Goal: Information Seeking & Learning: Learn about a topic

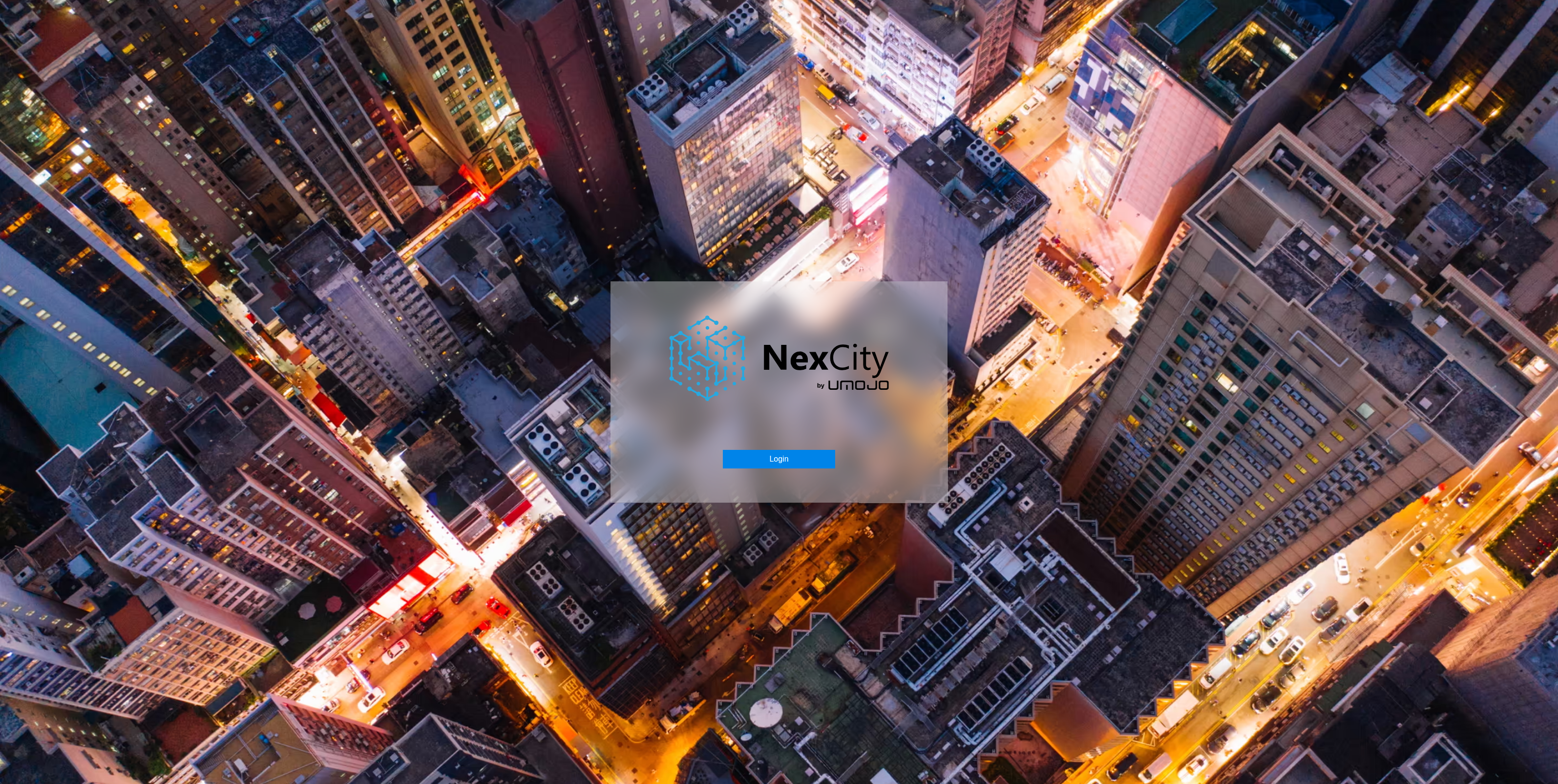
click at [802, 464] on button "Login" at bounding box center [779, 459] width 112 height 18
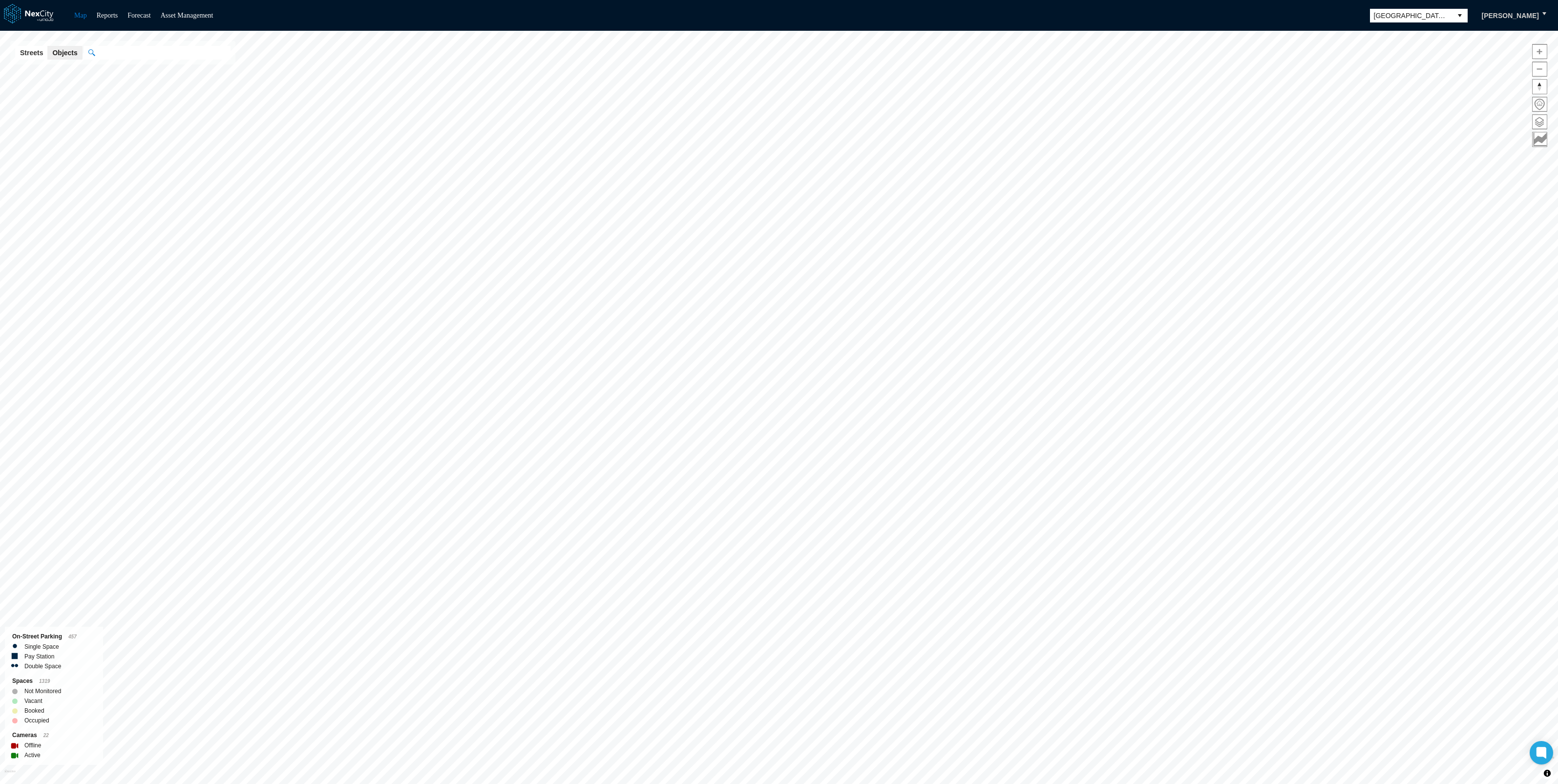
click at [1449, 14] on span "San Jose" at bounding box center [1411, 16] width 74 height 10
click at [1403, 76] on span "[GEOGRAPHIC_DATA]" at bounding box center [1412, 76] width 71 height 10
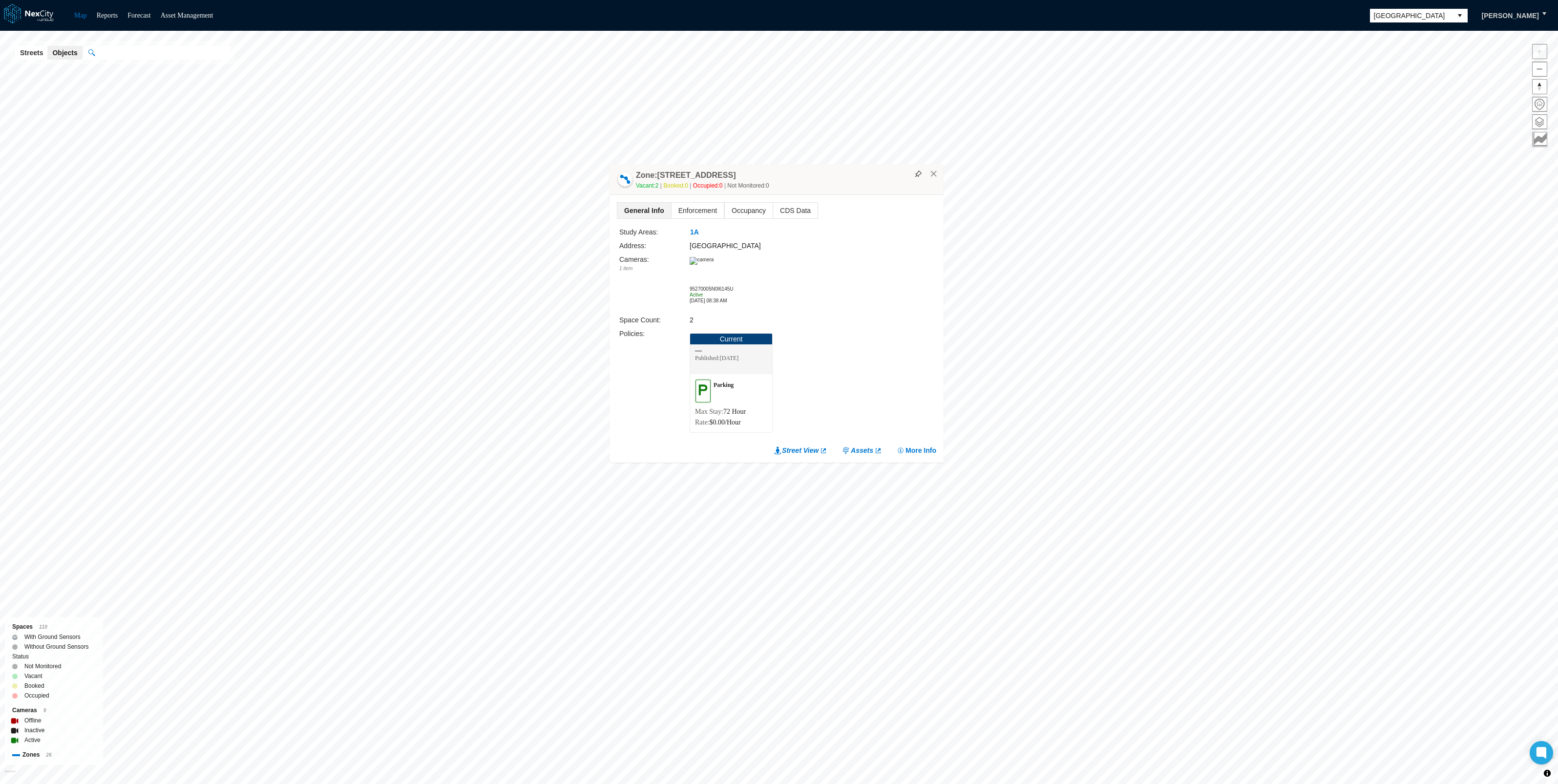
click at [714, 265] on img at bounding box center [701, 260] width 24 height 8
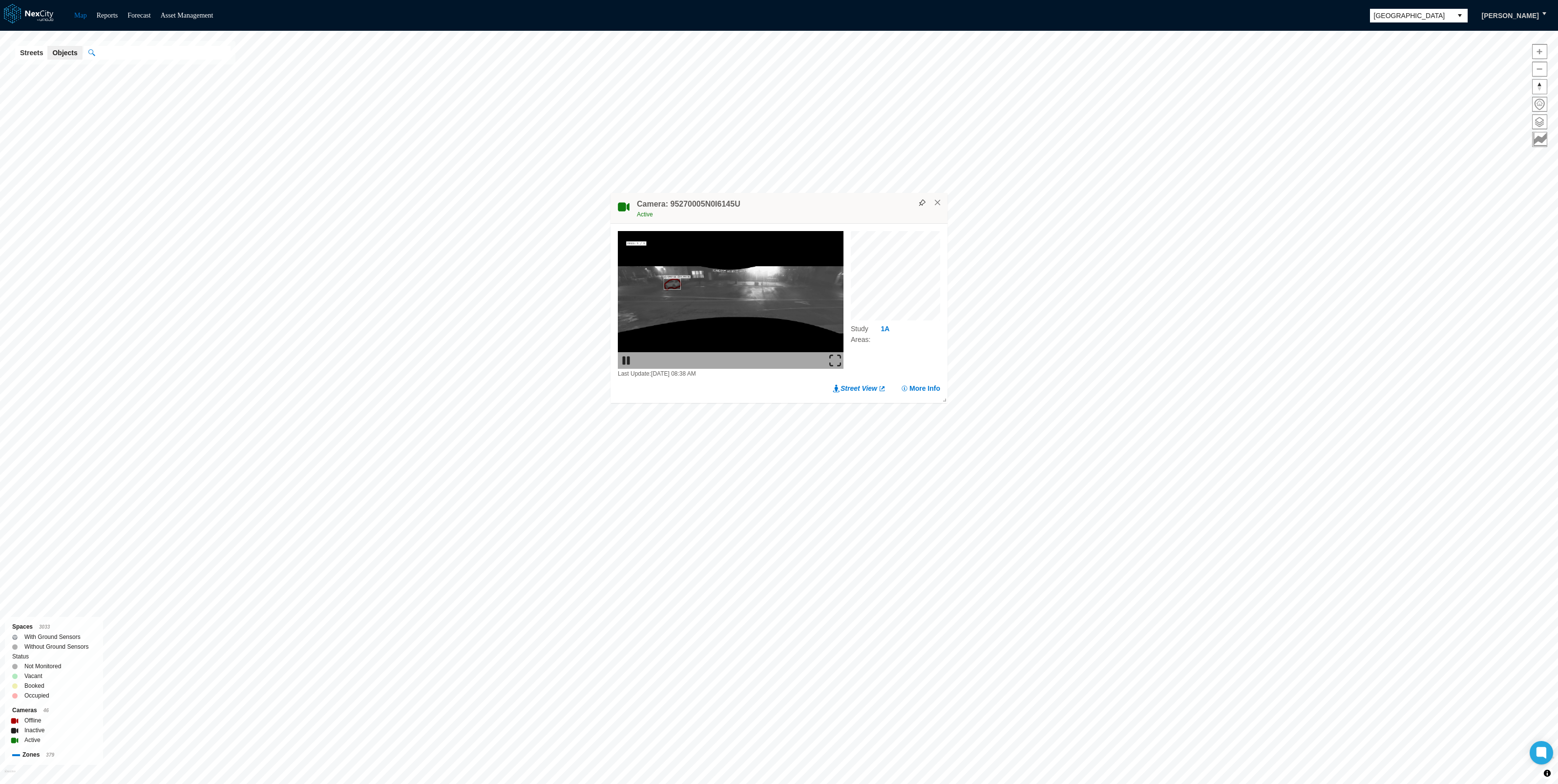
click at [838, 357] on img at bounding box center [835, 360] width 12 height 12
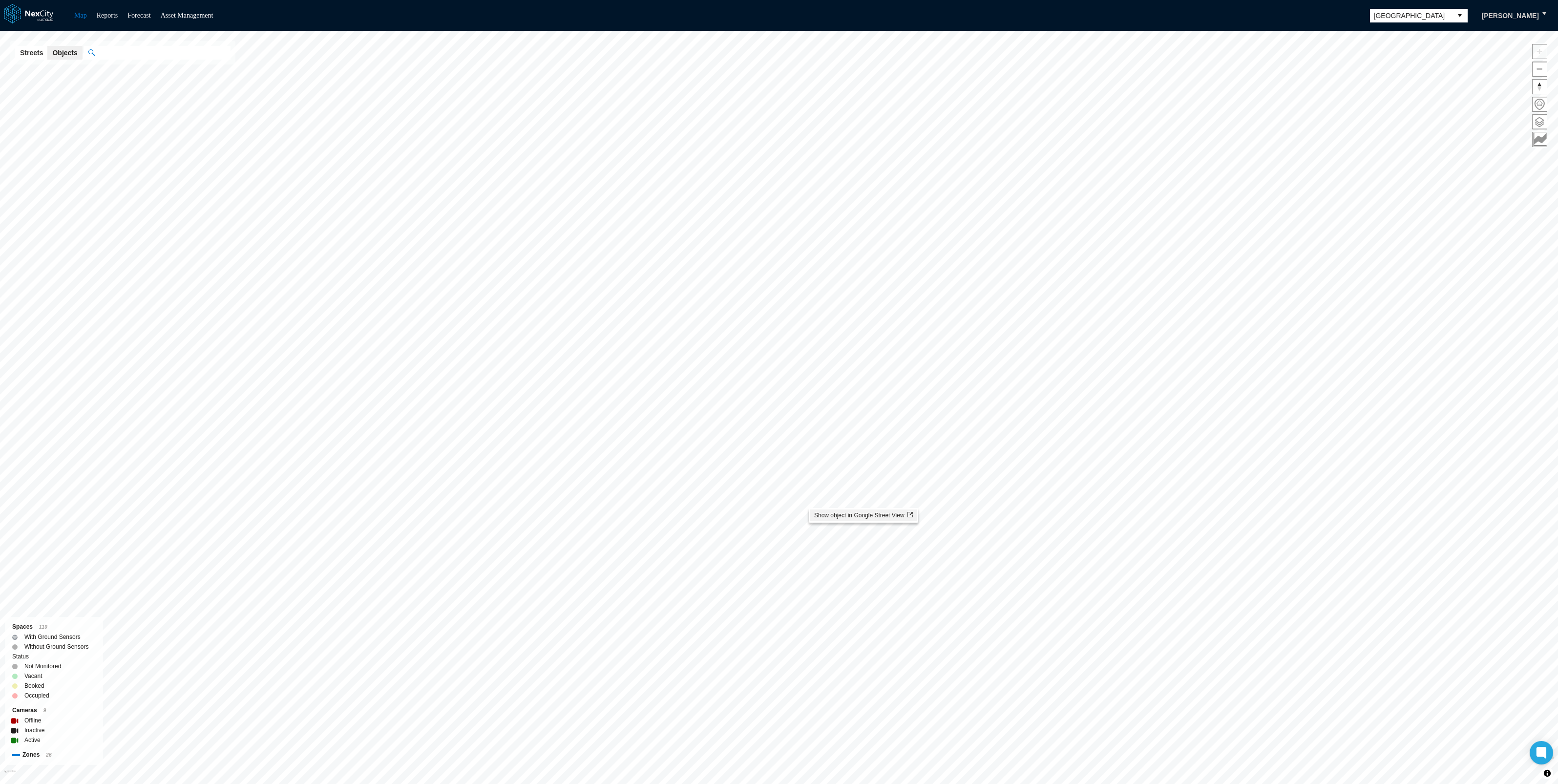
click at [830, 513] on span "Show object in Google Street View" at bounding box center [863, 515] width 99 height 7
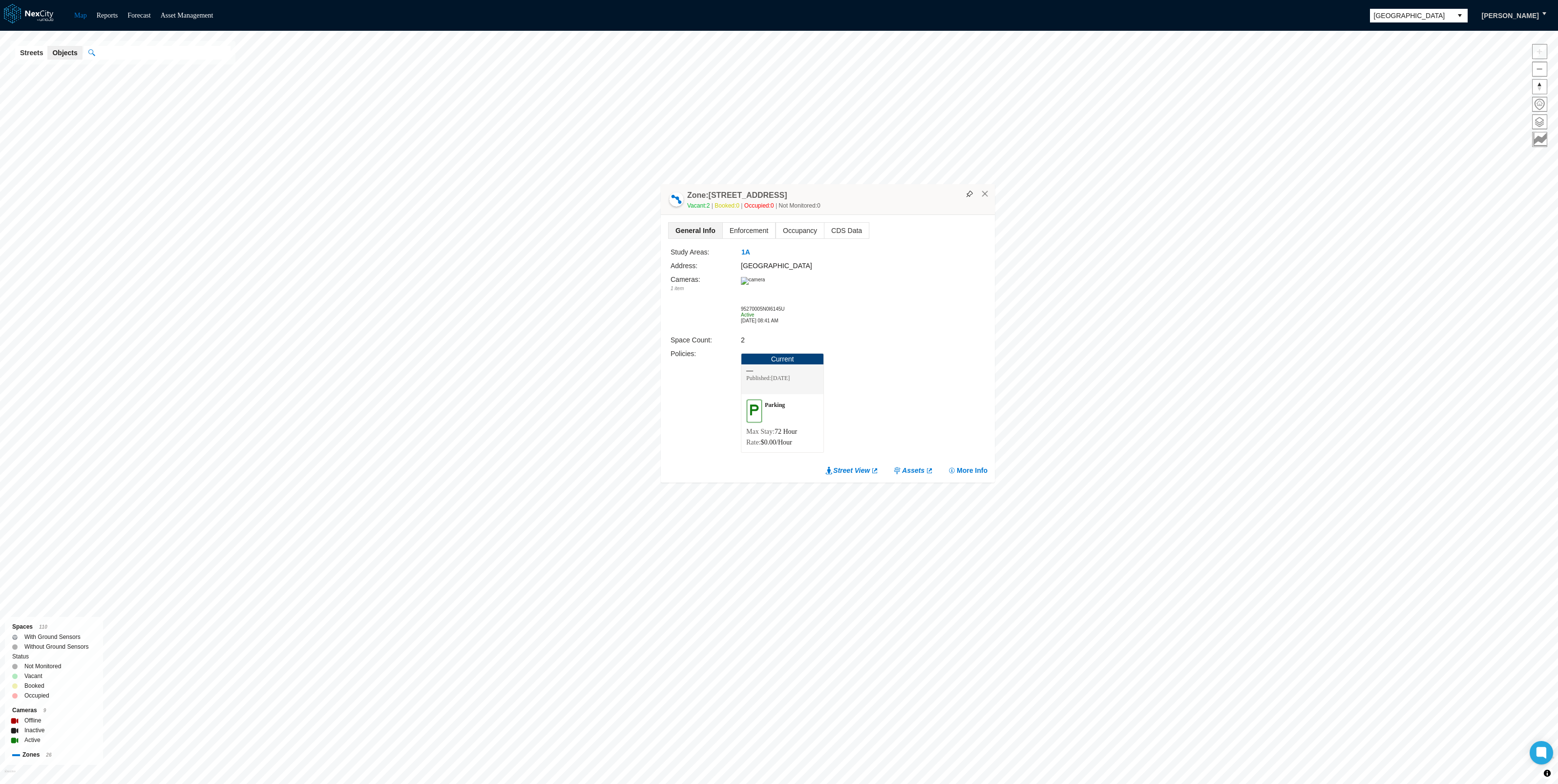
drag, startPoint x: 689, startPoint y: 196, endPoint x: 776, endPoint y: 193, distance: 87.1
click at [776, 193] on div "Zone: [GEOGRAPHIC_DATA] 16 Vacant: 2 Booked: 0 Occupied: 0 Not Monitored: 0" at bounding box center [828, 199] width 334 height 31
drag, startPoint x: 776, startPoint y: 193, endPoint x: 767, endPoint y: 197, distance: 9.8
copy h4 "Zone: [STREET_ADDRESS]"
click at [842, 228] on span "CDS Data" at bounding box center [846, 230] width 44 height 16
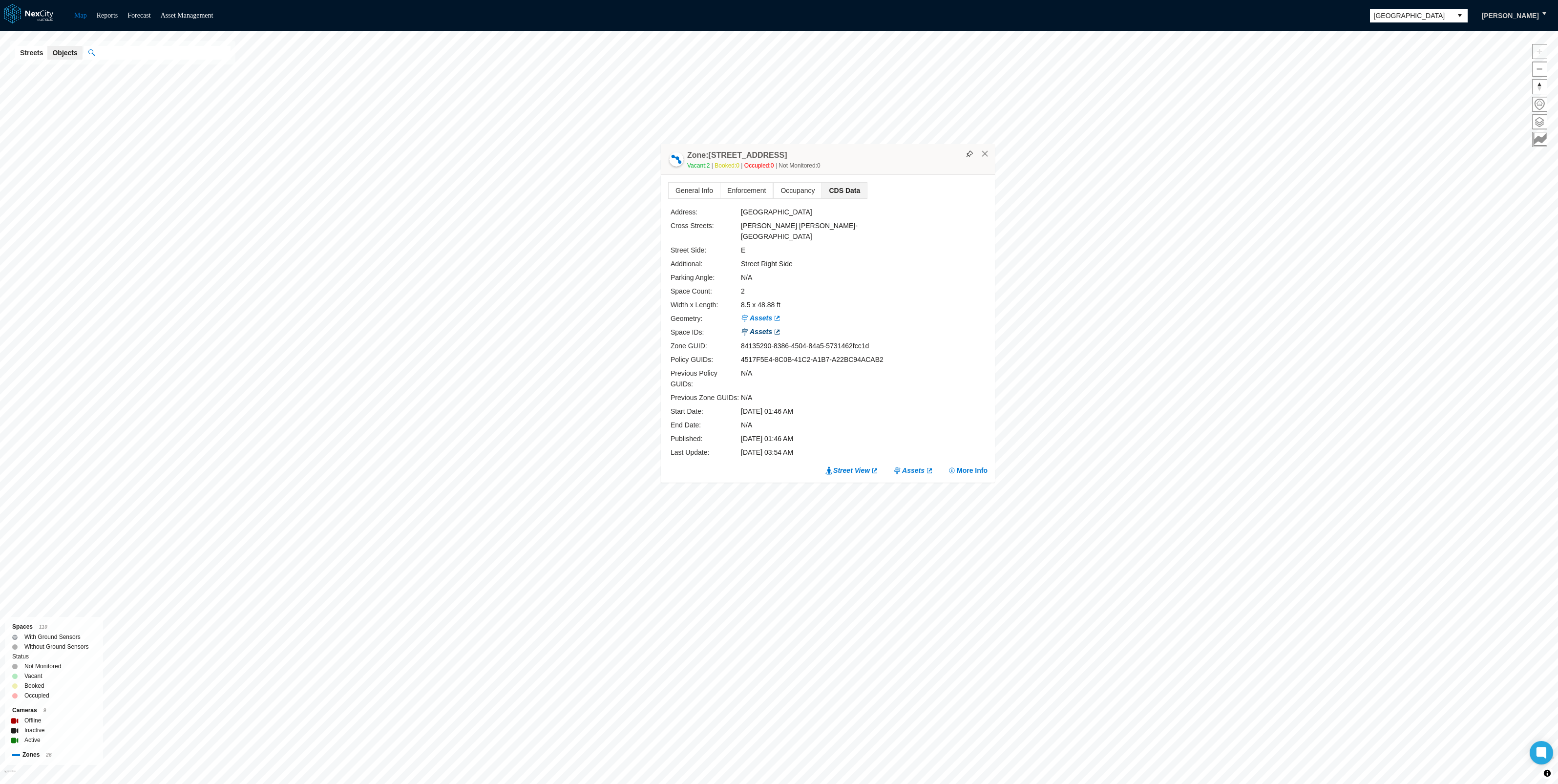
click at [761, 337] on link "Assets" at bounding box center [761, 332] width 40 height 10
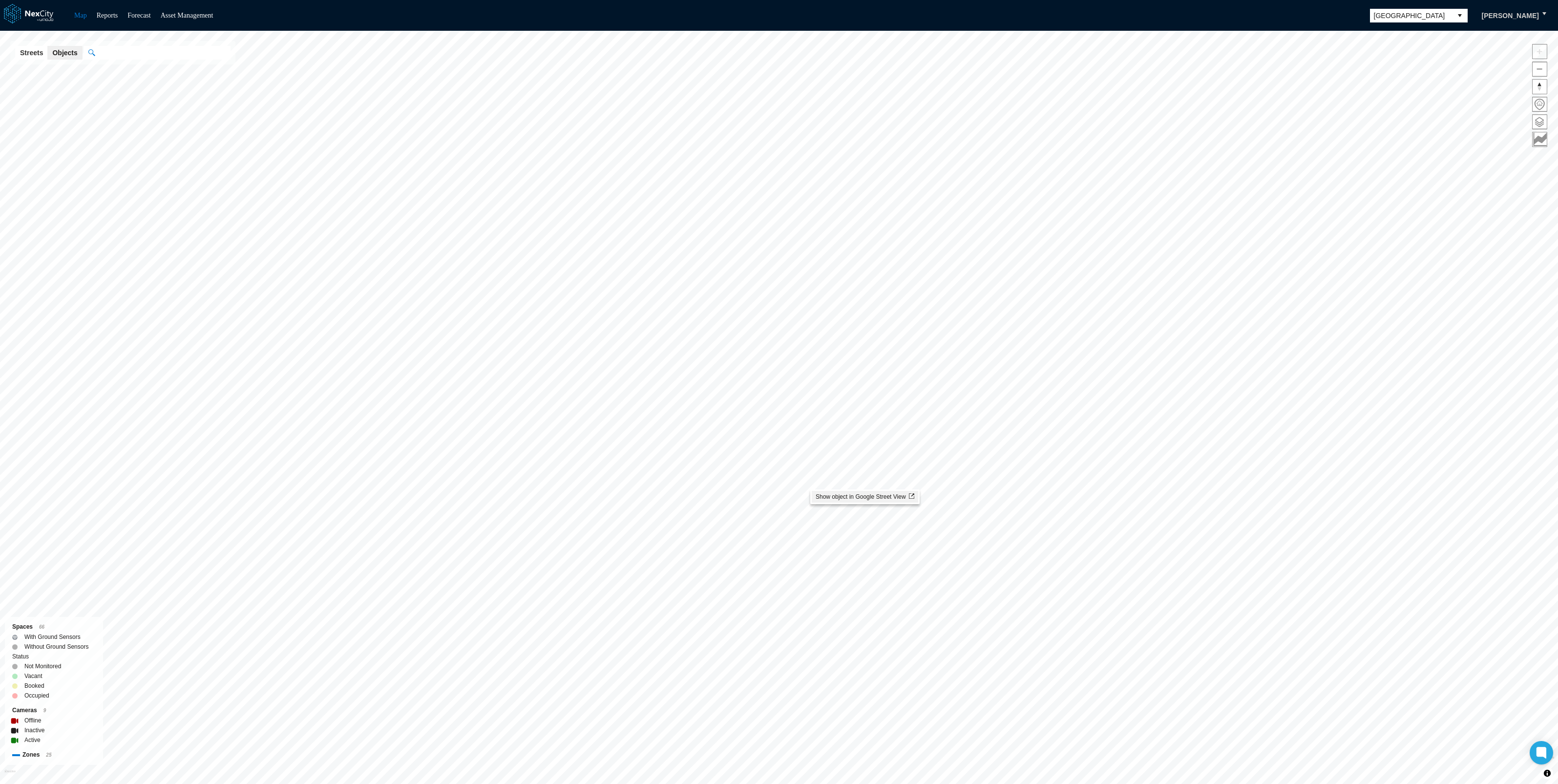
click at [823, 498] on span "Show object in Google Street View" at bounding box center [865, 496] width 99 height 7
drag, startPoint x: 683, startPoint y: 256, endPoint x: 776, endPoint y: 260, distance: 93.1
click at [776, 260] on div "Zone: [STREET_ADDRESS]" at bounding box center [823, 259] width 334 height 31
drag, startPoint x: 776, startPoint y: 260, endPoint x: 765, endPoint y: 257, distance: 11.4
copy h4 "Zone: [STREET_ADDRESS]"
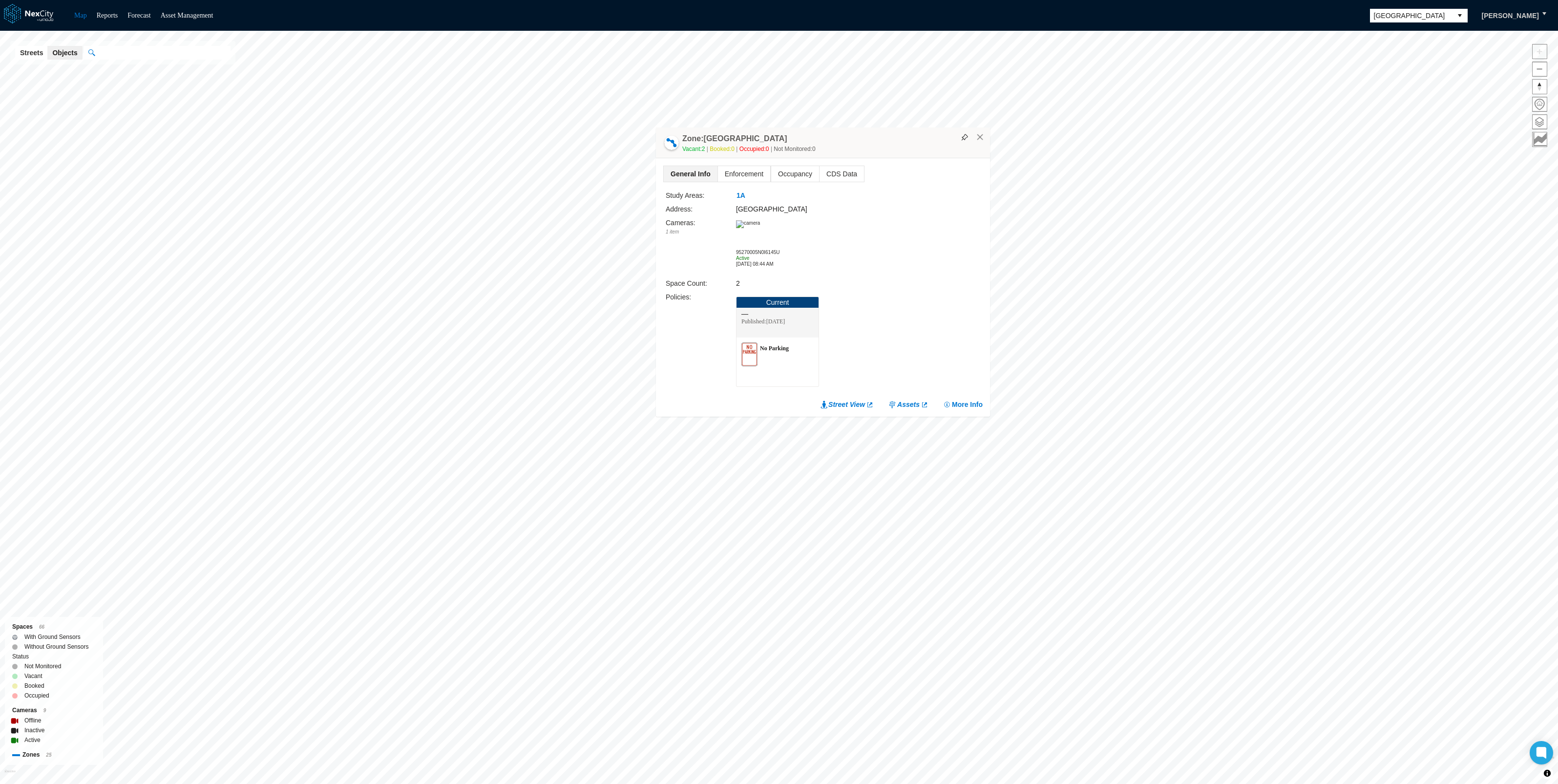
click at [685, 144] on div "Vacant: 2 Booked: 0 Occupied: 0 Not Monitored: 0" at bounding box center [833, 149] width 303 height 10
drag, startPoint x: 684, startPoint y: 137, endPoint x: 785, endPoint y: 137, distance: 101.0
click at [785, 137] on div "Zone: [GEOGRAPHIC_DATA] 18 Vacant: 2 Booked: 0 Occupied: 0 Not Monitored: 0" at bounding box center [823, 143] width 334 height 31
drag, startPoint x: 785, startPoint y: 137, endPoint x: 761, endPoint y: 139, distance: 24.1
copy h4 "Zone: [STREET_ADDRESS]"
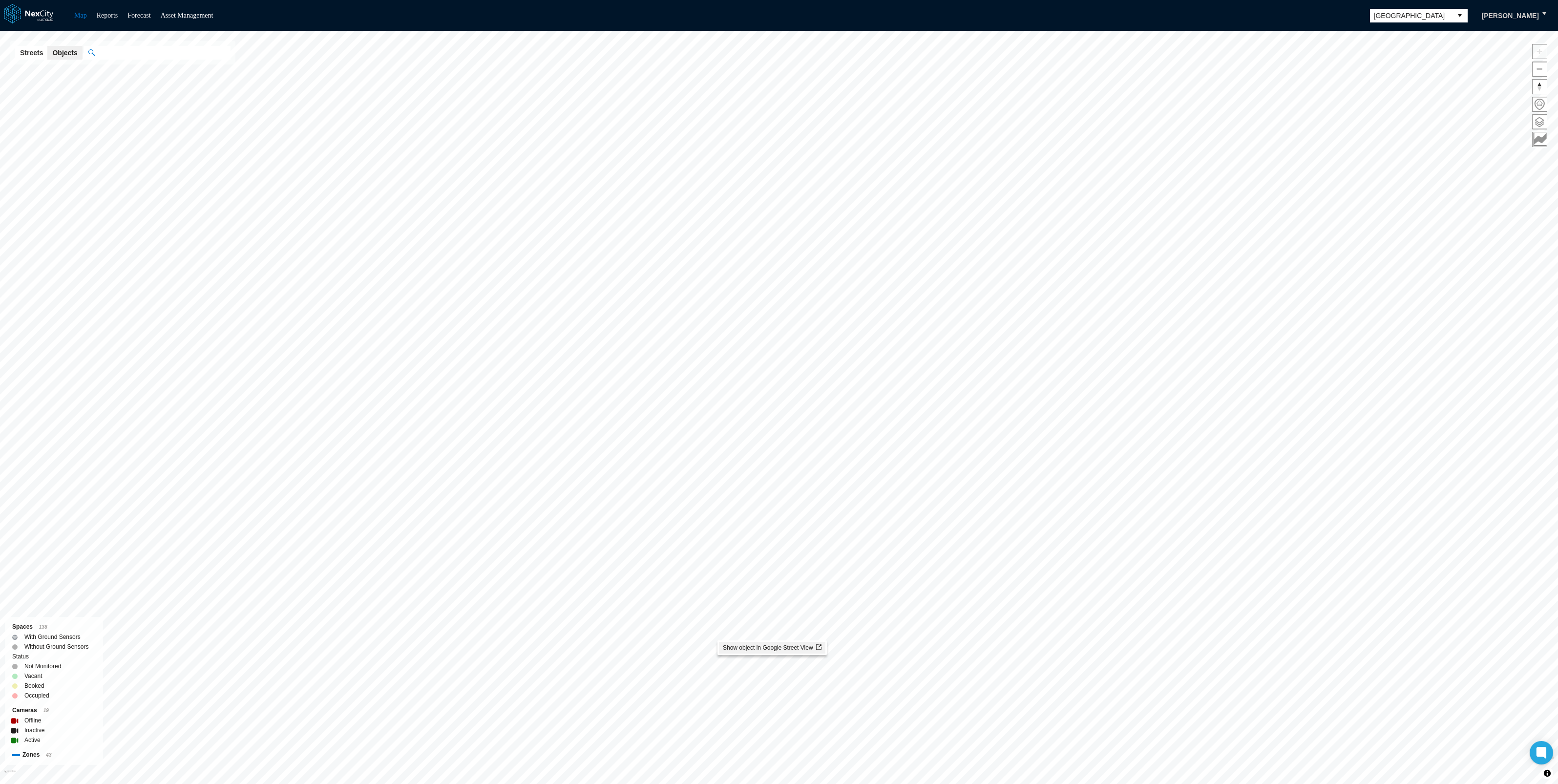
click at [733, 644] on span "Show object in Google Street View" at bounding box center [772, 648] width 99 height 7
click at [712, 355] on img at bounding box center [700, 351] width 24 height 8
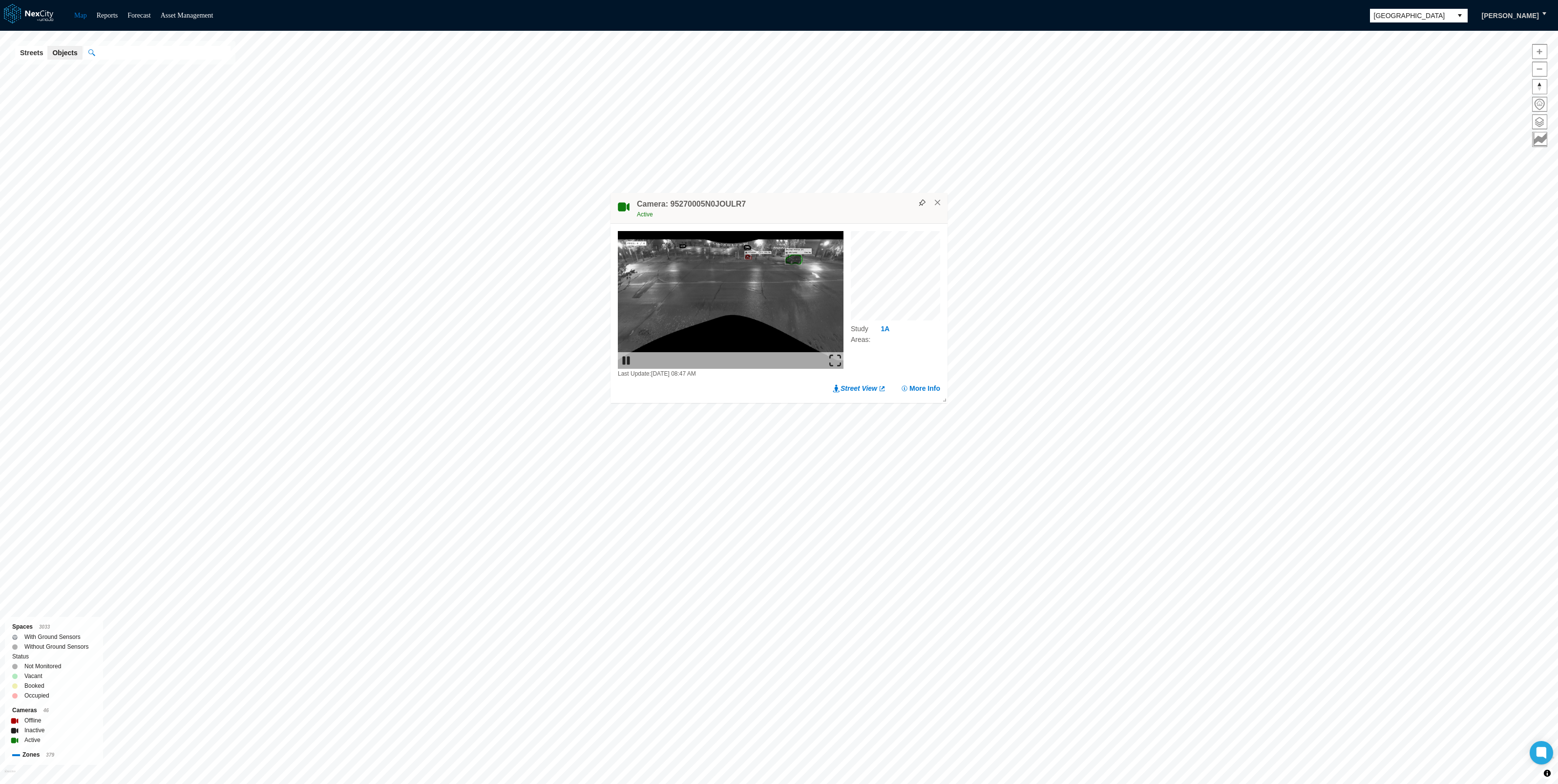
click at [832, 360] on img at bounding box center [835, 360] width 12 height 12
click at [831, 355] on img at bounding box center [835, 360] width 12 height 12
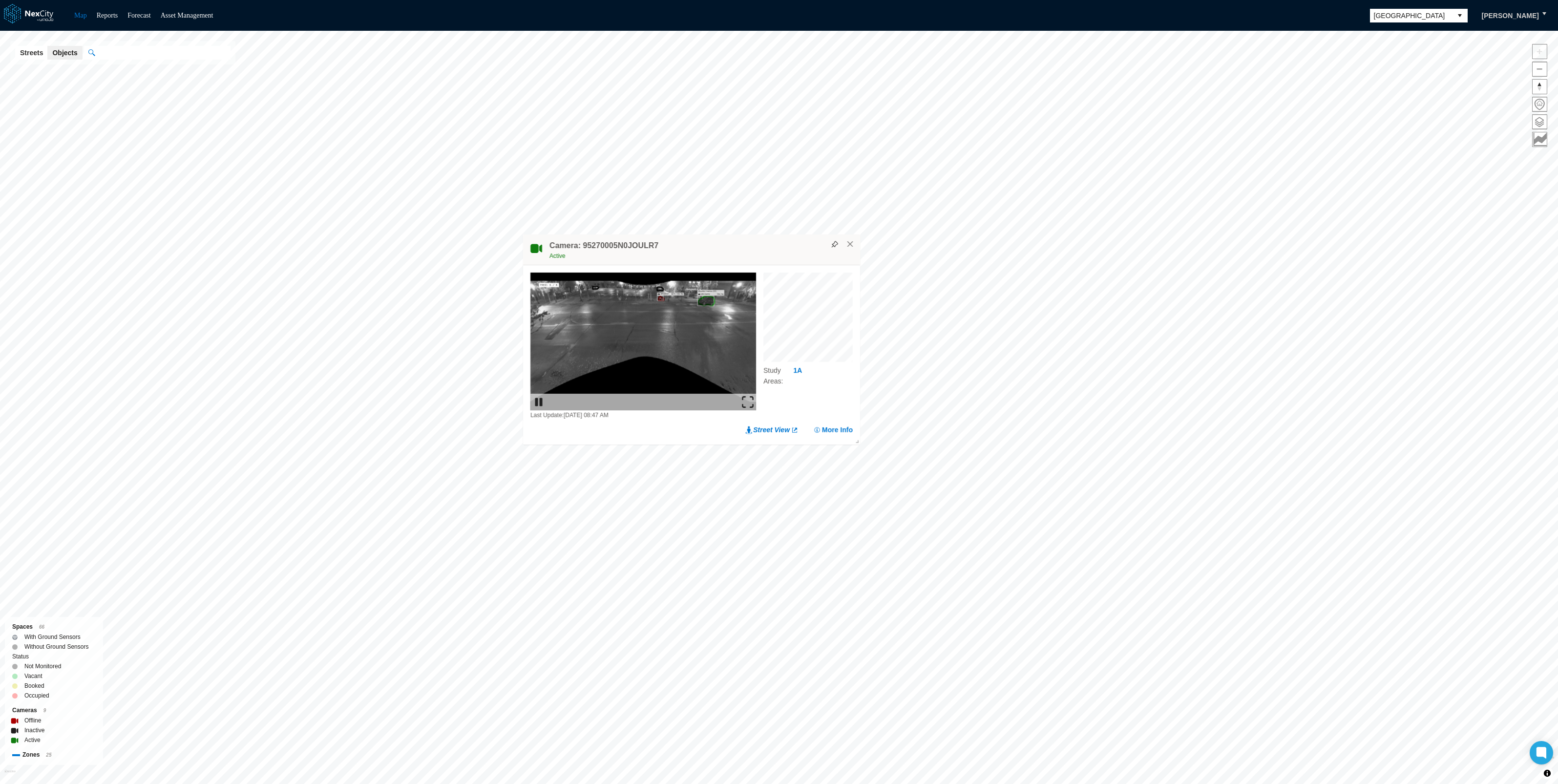
click at [864, 511] on div "Minneapolis KPI overview Reports 0 On-Street parking zones | 0 Off-Street parki…" at bounding box center [779, 407] width 1558 height 753
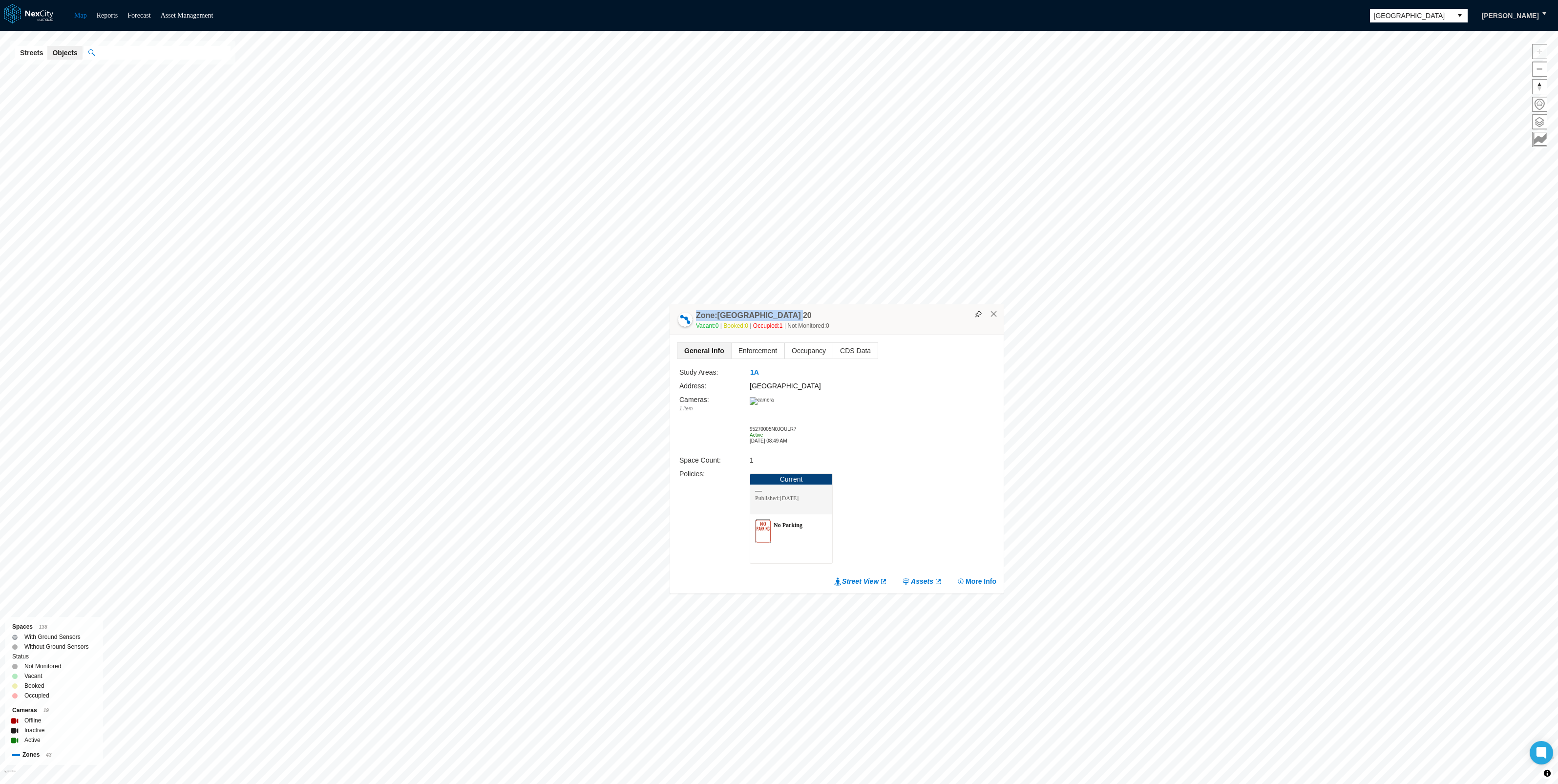
drag, startPoint x: 698, startPoint y: 316, endPoint x: 790, endPoint y: 318, distance: 92.0
click at [790, 318] on div "Zone: [GEOGRAPHIC_DATA] 20 Vacant: 0 Booked: 0 Occupied: 1 Not Monitored: 0" at bounding box center [837, 319] width 334 height 31
drag, startPoint x: 790, startPoint y: 318, endPoint x: 777, endPoint y: 317, distance: 13.0
copy h4 "Zone: [STREET_ADDRESS]"
click at [995, 318] on div "Zone: [GEOGRAPHIC_DATA] 20 Vacant: 0 Booked: 0 Occupied: 1 Not Monitored: 0" at bounding box center [838, 319] width 334 height 31
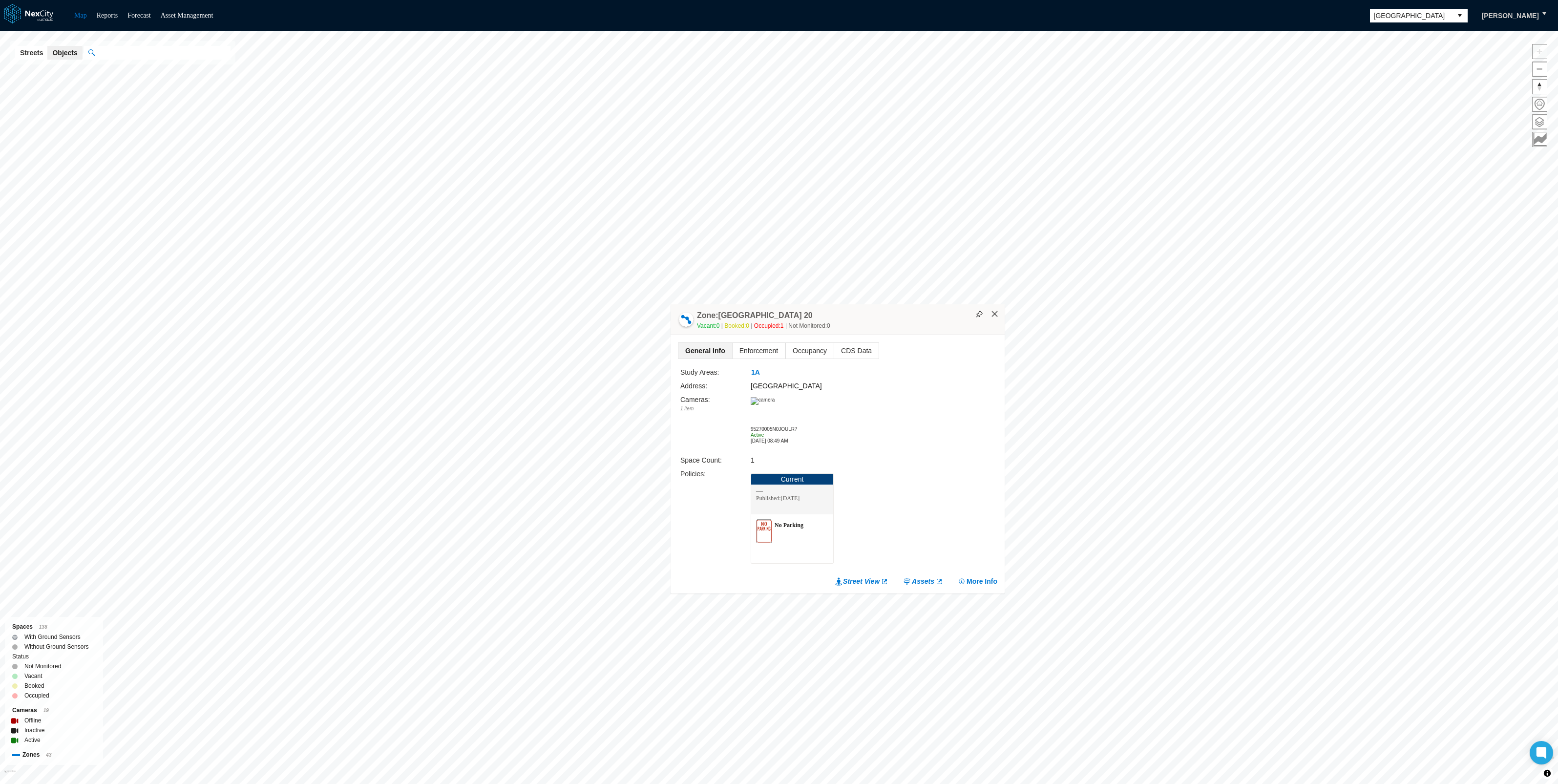
click at [998, 314] on button "×" at bounding box center [995, 314] width 9 height 9
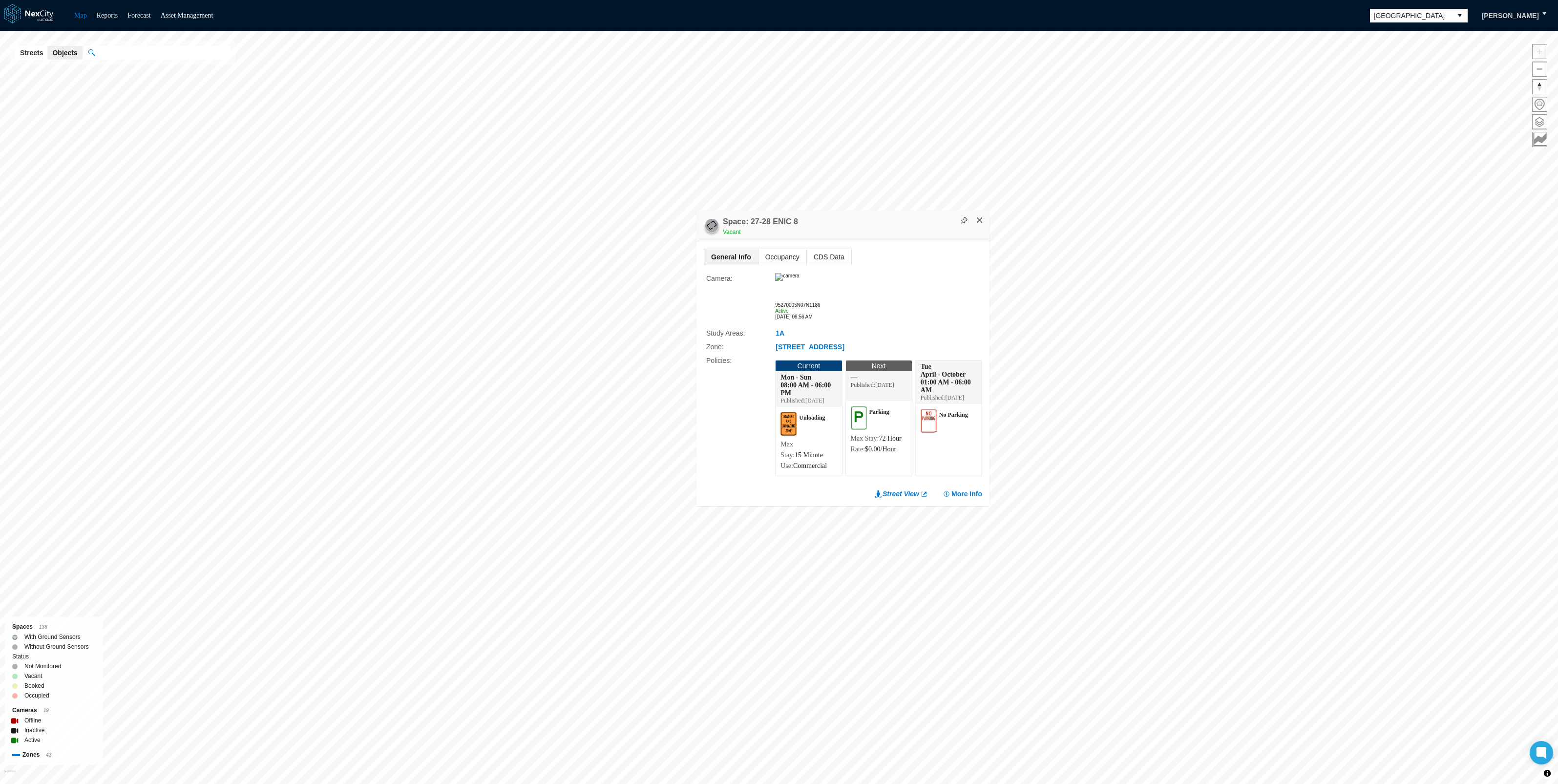
click at [980, 216] on button "×" at bounding box center [980, 220] width 9 height 9
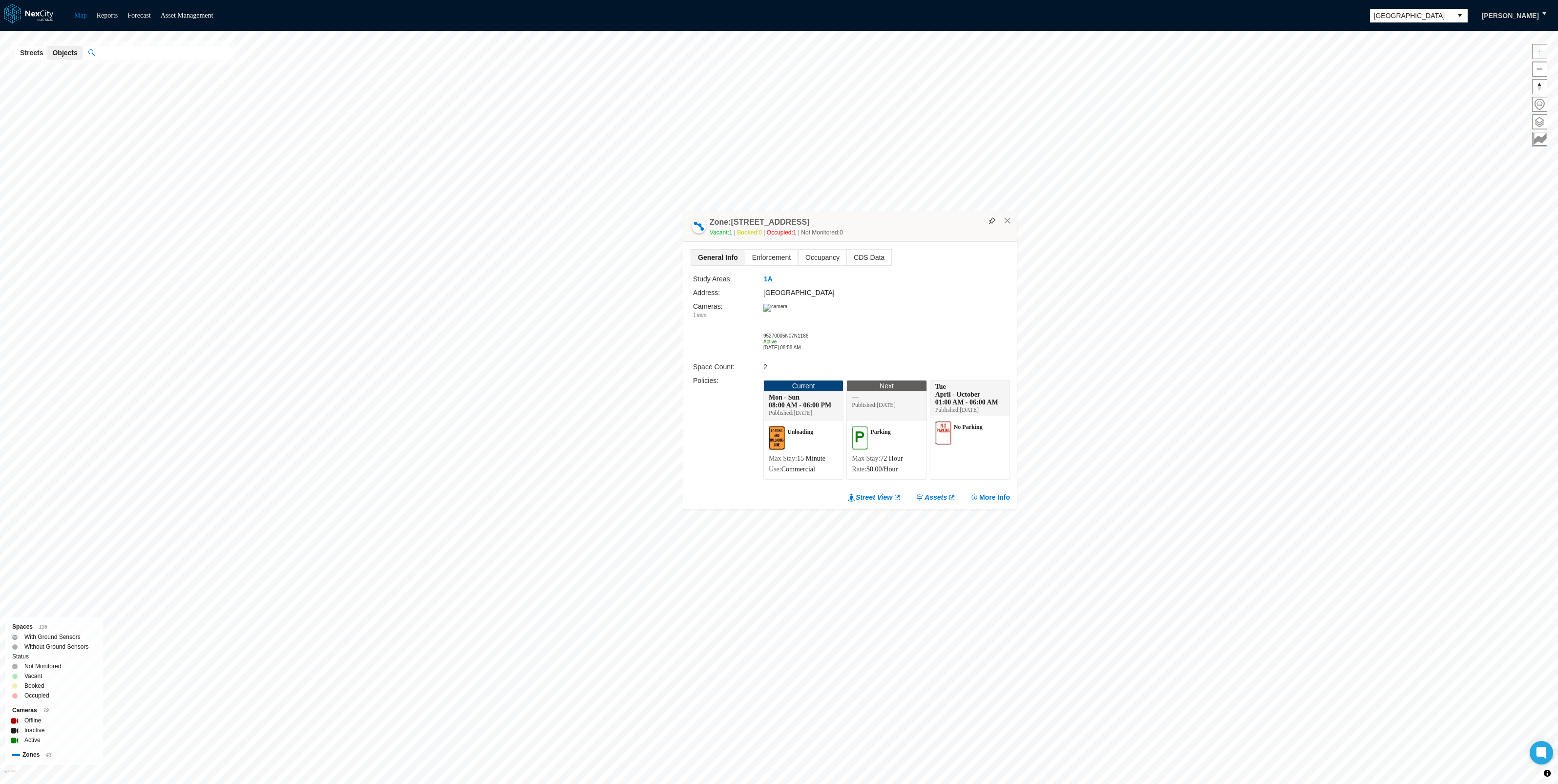
drag, startPoint x: 710, startPoint y: 221, endPoint x: 798, endPoint y: 225, distance: 88.1
click at [798, 225] on h4 "Zone: [GEOGRAPHIC_DATA]" at bounding box center [759, 221] width 99 height 11
drag, startPoint x: 798, startPoint y: 225, endPoint x: 791, endPoint y: 221, distance: 8.1
copy h4 "Zone: [GEOGRAPHIC_DATA]"
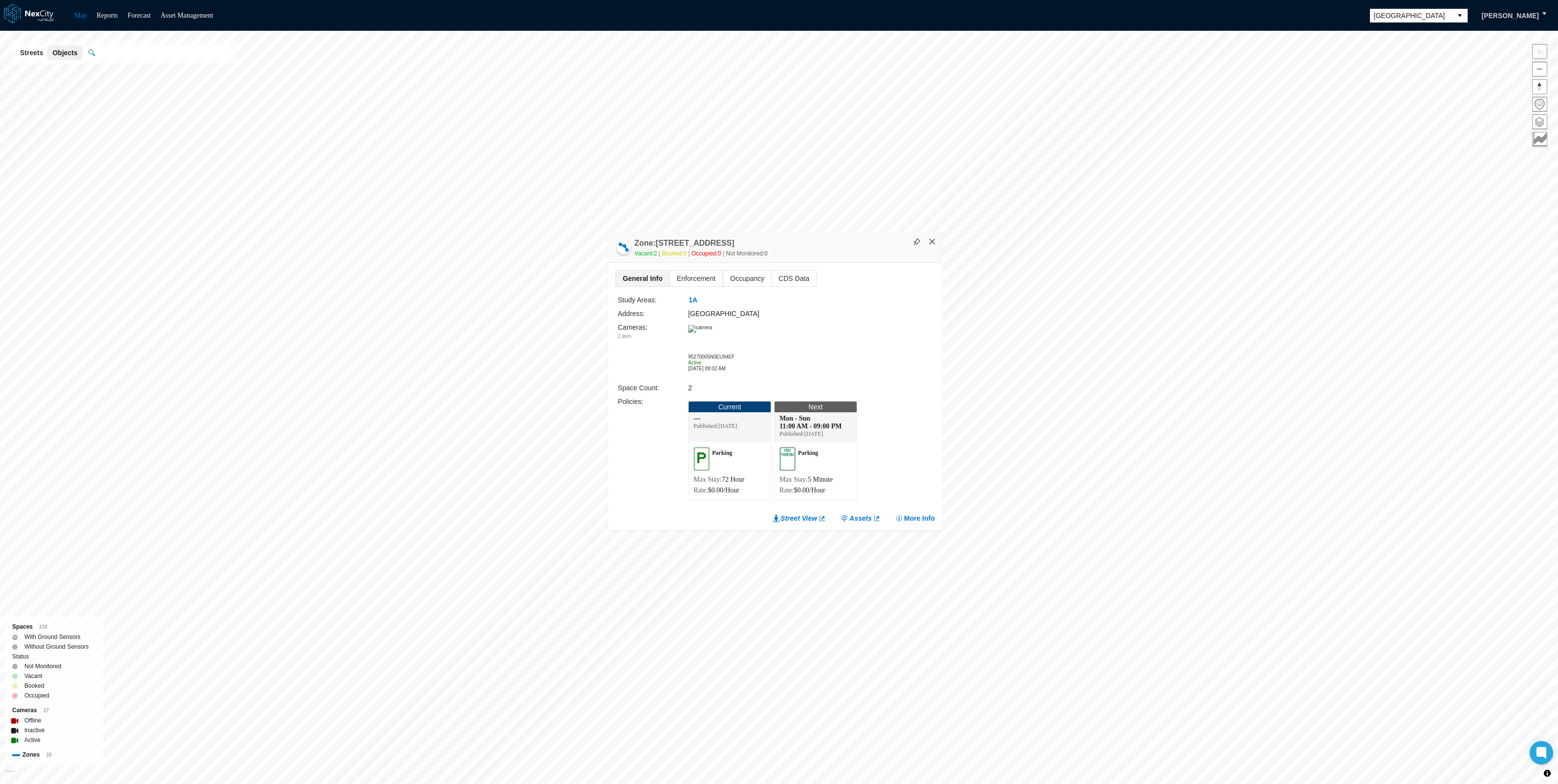
click at [933, 243] on button "×" at bounding box center [932, 242] width 9 height 9
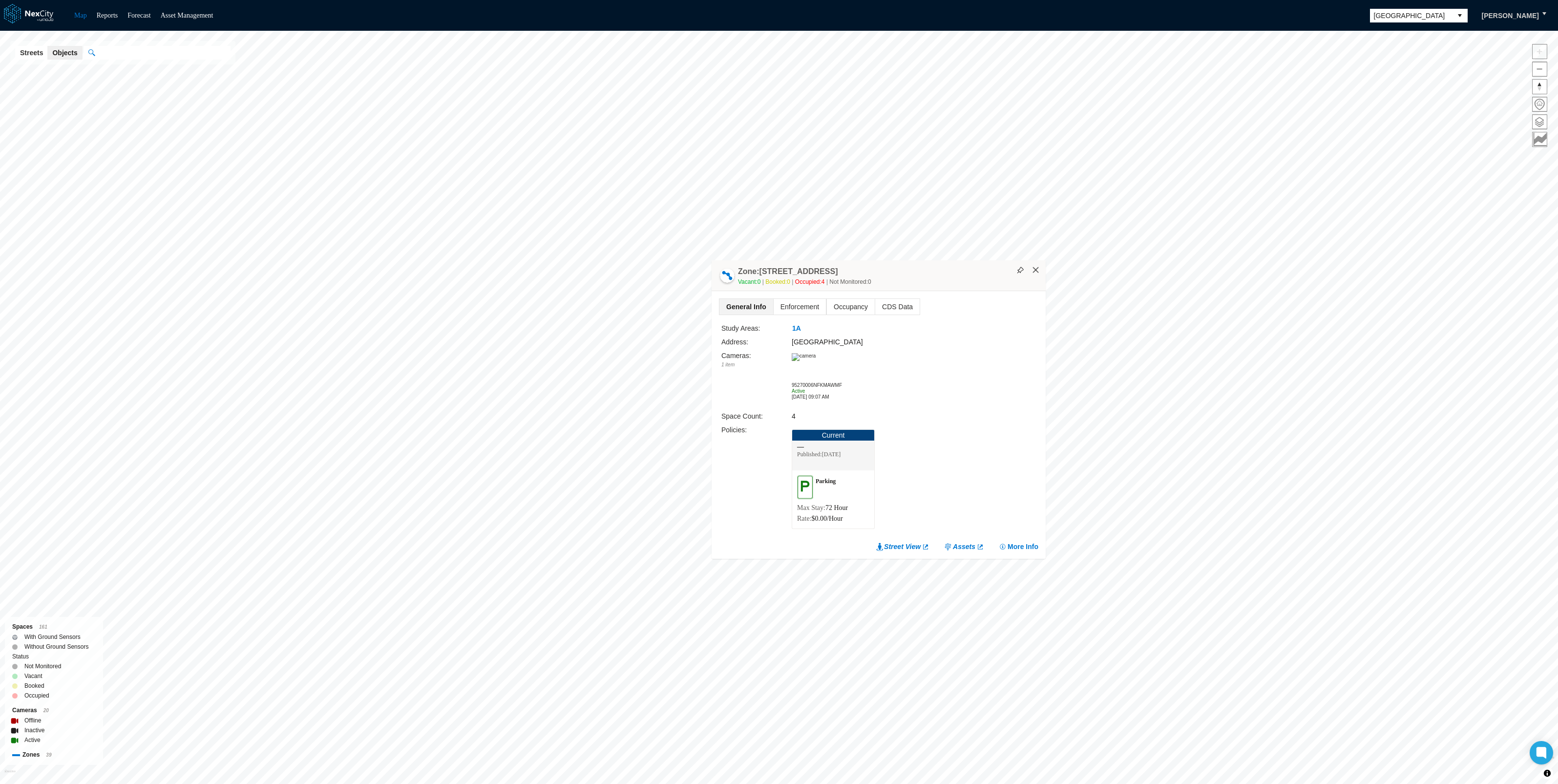
click at [1036, 268] on button "×" at bounding box center [1036, 270] width 9 height 9
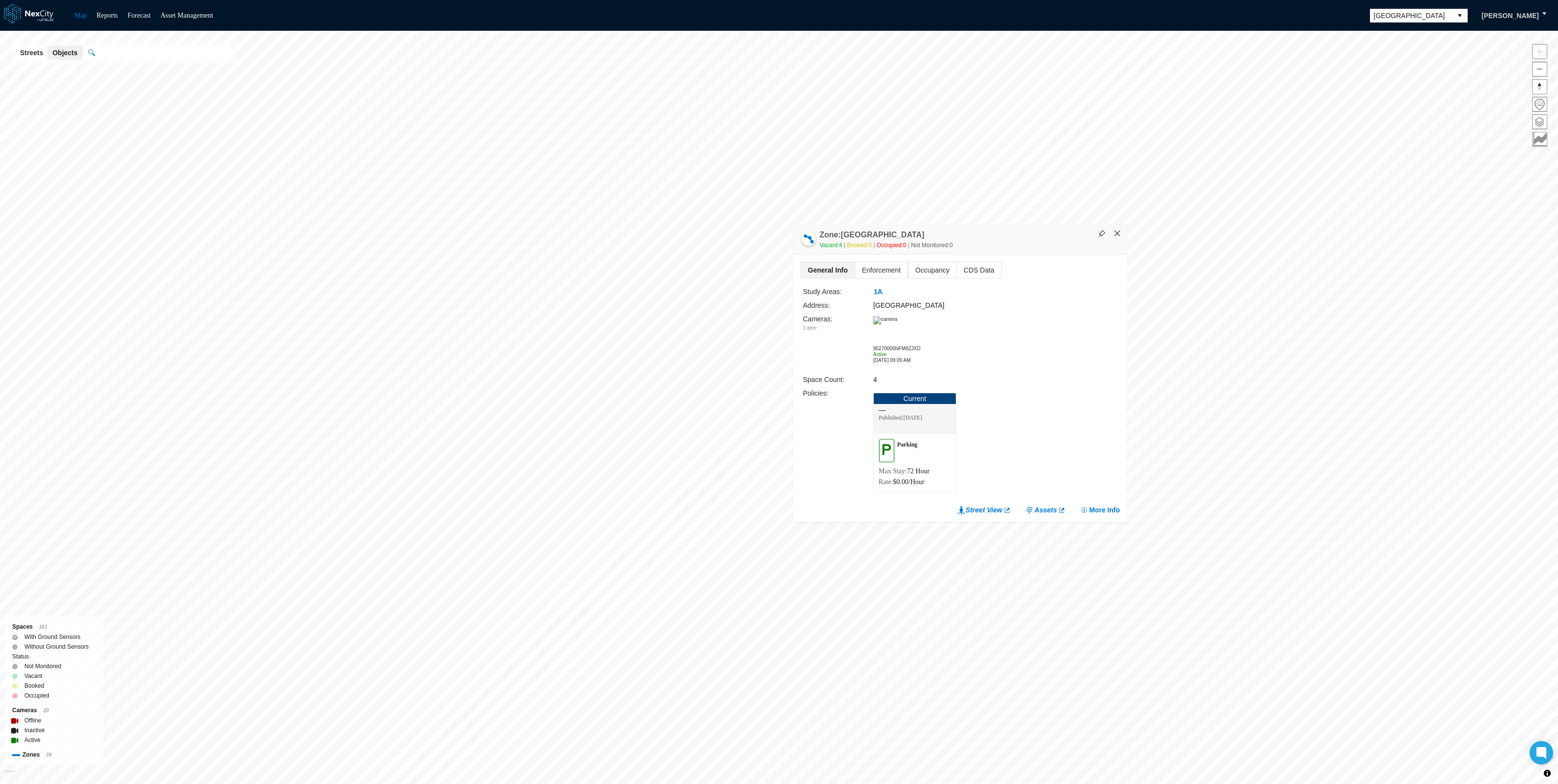
click at [1119, 235] on button "×" at bounding box center [1118, 233] width 9 height 9
